Goal: Transaction & Acquisition: Purchase product/service

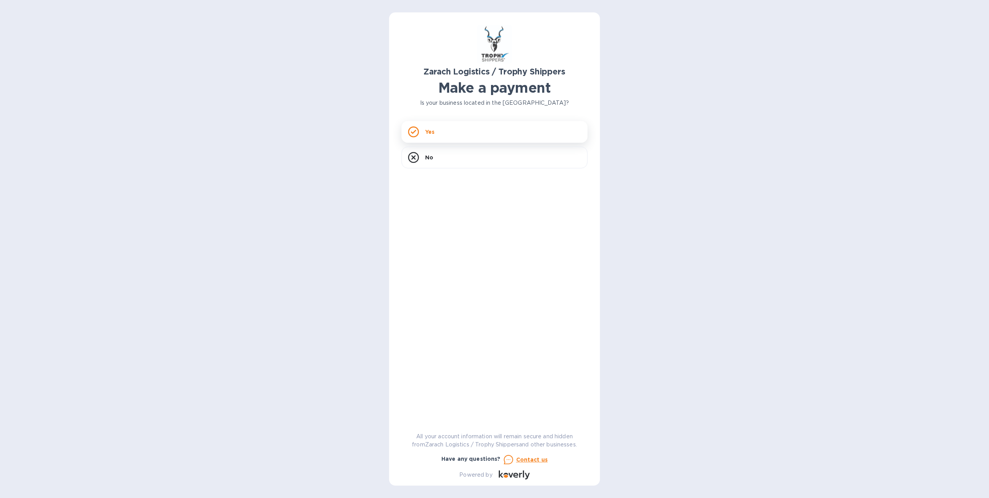
click at [423, 130] on div "Yes" at bounding box center [495, 132] width 186 height 22
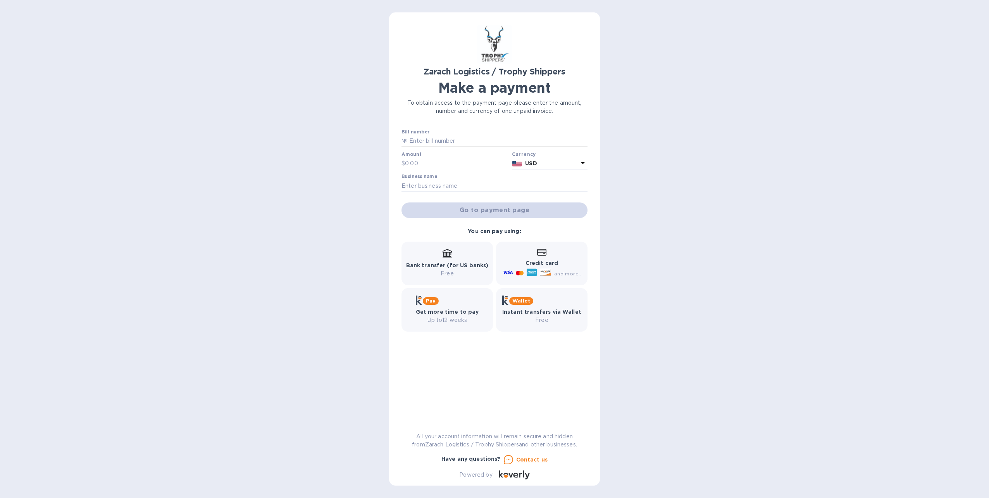
click at [464, 137] on input "text" at bounding box center [498, 141] width 180 height 12
paste input "B00173056"
type input "B00173056"
type input "1,115.00"
type input "r [PERSON_NAME]"
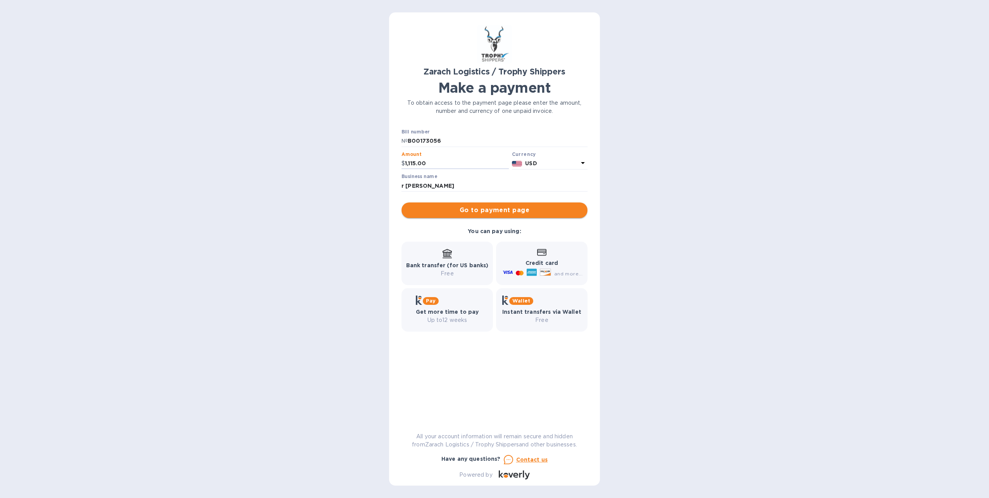
click at [500, 208] on span "Go to payment page" at bounding box center [495, 209] width 174 height 9
